Goal: Register for event/course

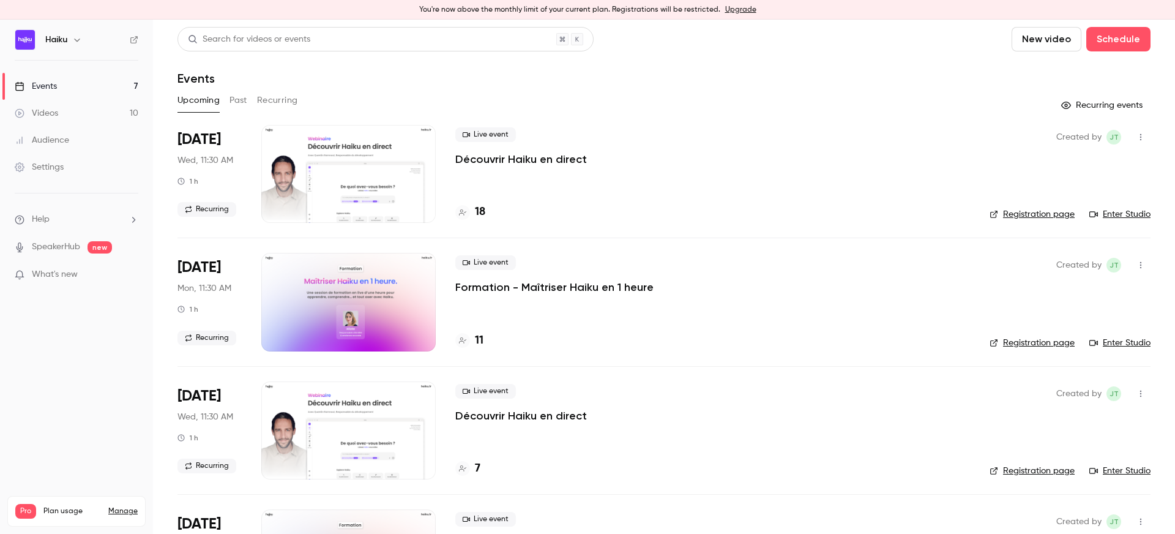
click at [1035, 217] on link "Registration page" at bounding box center [1032, 214] width 85 height 12
click at [472, 166] on div "Live event Découvrir Haiku en direct 18" at bounding box center [712, 174] width 515 height 98
click at [474, 153] on p "Découvrir Haiku en direct" at bounding box center [521, 159] width 132 height 15
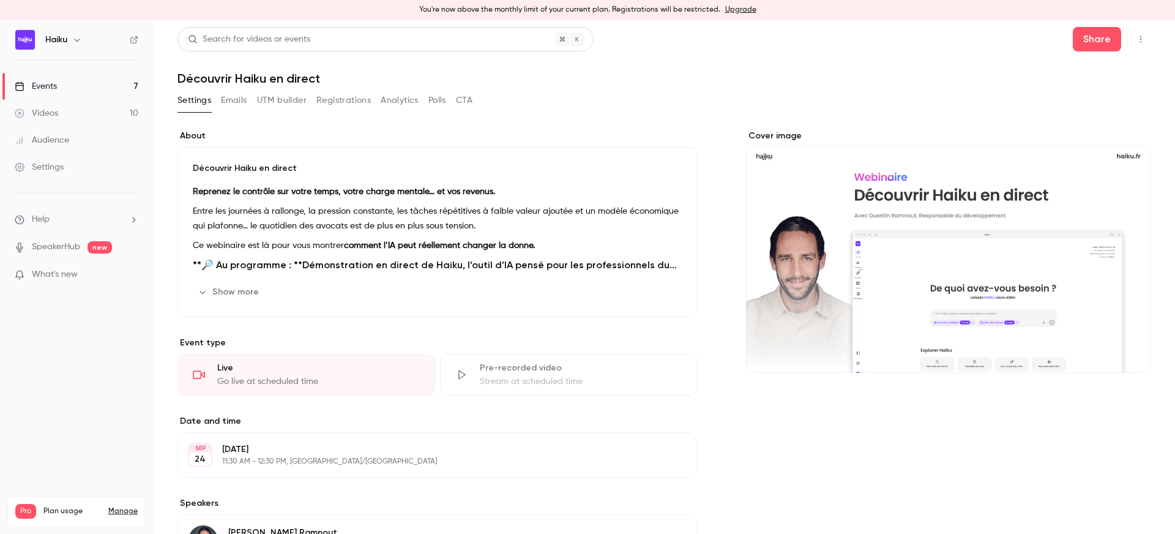
click at [329, 102] on button "Registrations" at bounding box center [343, 101] width 54 height 20
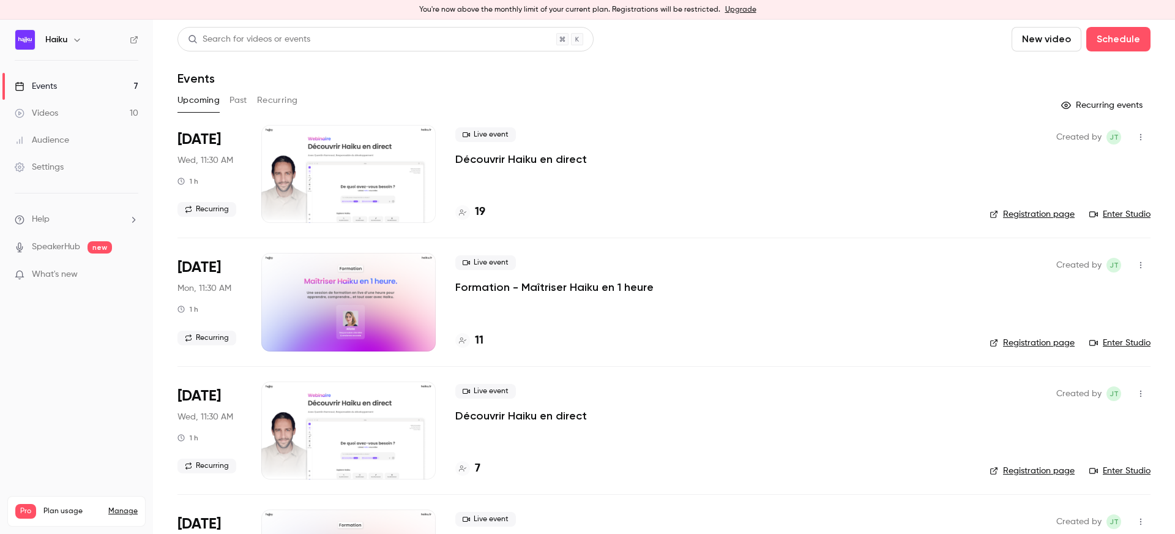
click at [282, 93] on button "Recurring" at bounding box center [277, 101] width 41 height 20
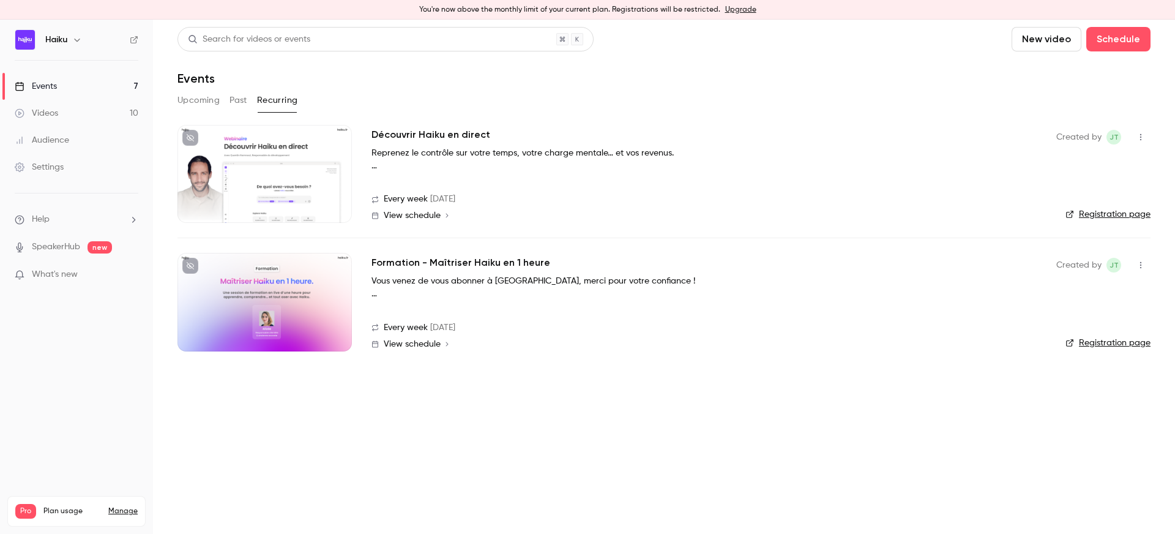
click at [324, 286] on div at bounding box center [264, 302] width 174 height 98
click at [1108, 341] on link "Registration page" at bounding box center [1108, 343] width 85 height 12
